Goal: Task Accomplishment & Management: Manage account settings

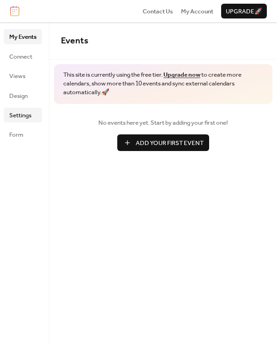
click at [29, 114] on span "Settings" at bounding box center [20, 115] width 22 height 9
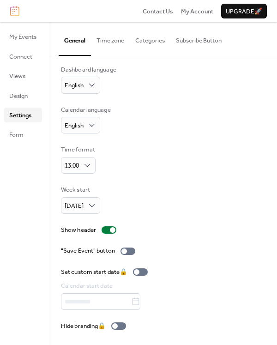
scroll to position [5, 0]
click at [151, 43] on button "Categories" at bounding box center [150, 38] width 41 height 32
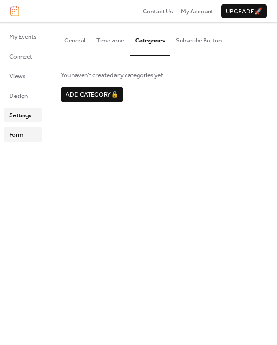
click at [30, 126] on ul "My Events Connect Views Design Settings Form" at bounding box center [23, 85] width 38 height 113
click at [29, 133] on link "Form" at bounding box center [23, 134] width 38 height 15
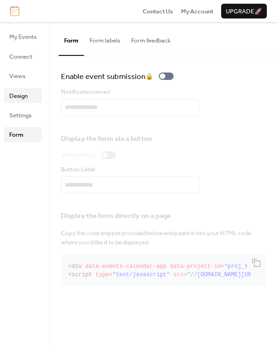
click at [23, 99] on span "Design" at bounding box center [18, 96] width 18 height 9
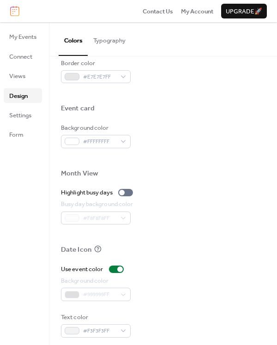
scroll to position [412, 0]
click at [16, 76] on span "Views" at bounding box center [17, 76] width 16 height 9
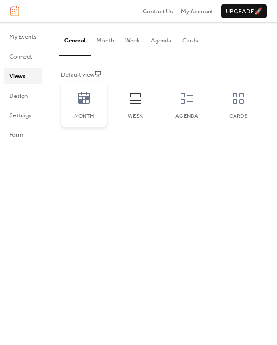
click at [89, 104] on icon at bounding box center [84, 98] width 15 height 15
click at [18, 56] on span "Connect" at bounding box center [20, 56] width 23 height 9
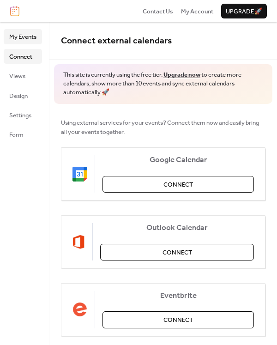
click at [20, 36] on span "My Events" at bounding box center [22, 36] width 27 height 9
